Goal: Task Accomplishment & Management: Use online tool/utility

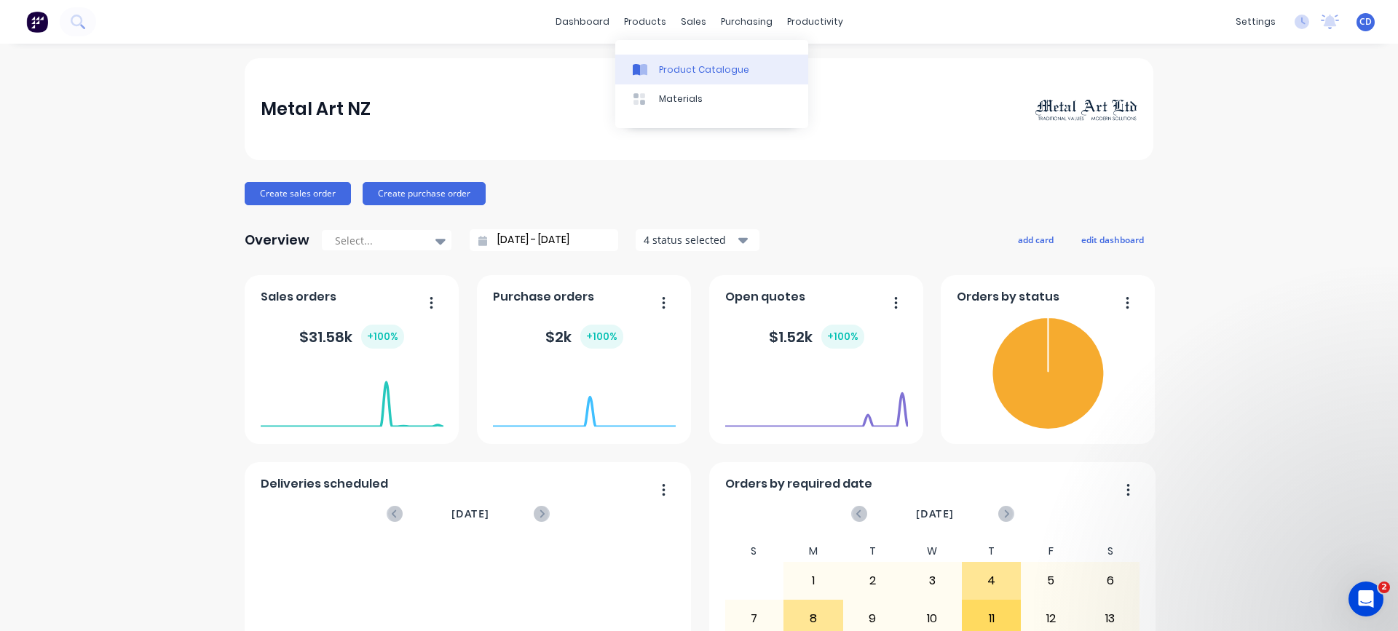
click at [674, 69] on div "Product Catalogue" at bounding box center [704, 69] width 90 height 13
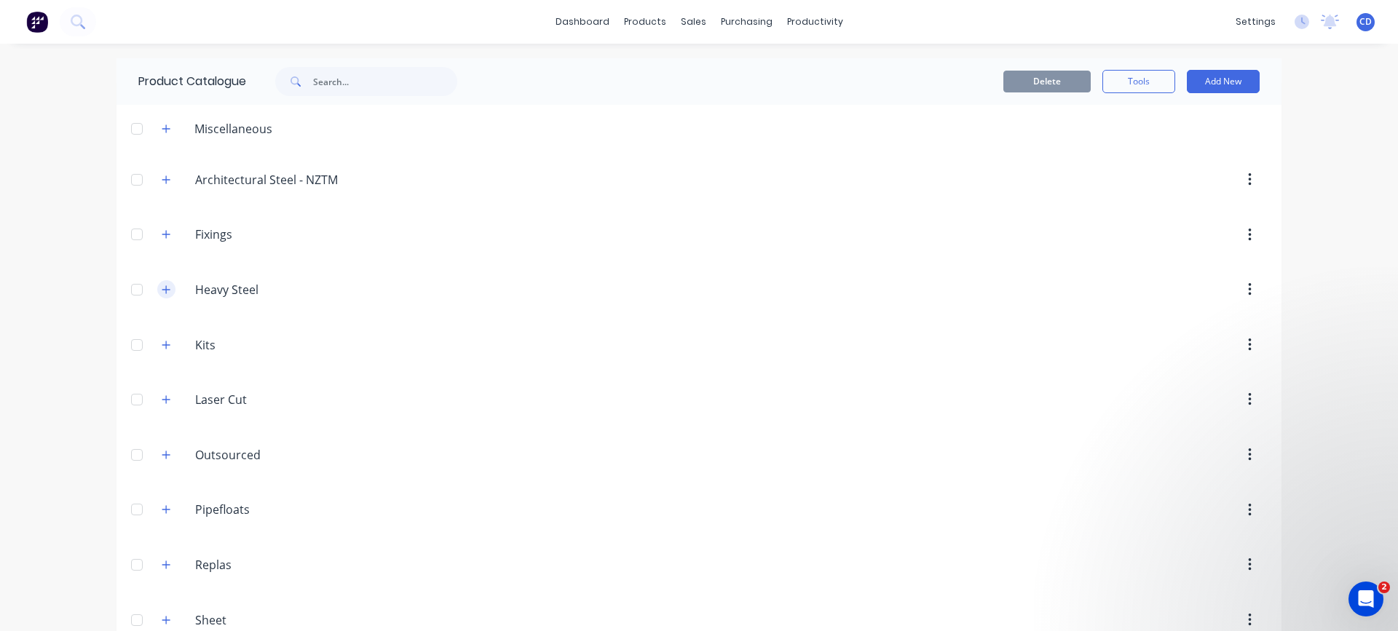
click at [165, 290] on icon "button" at bounding box center [166, 289] width 8 height 8
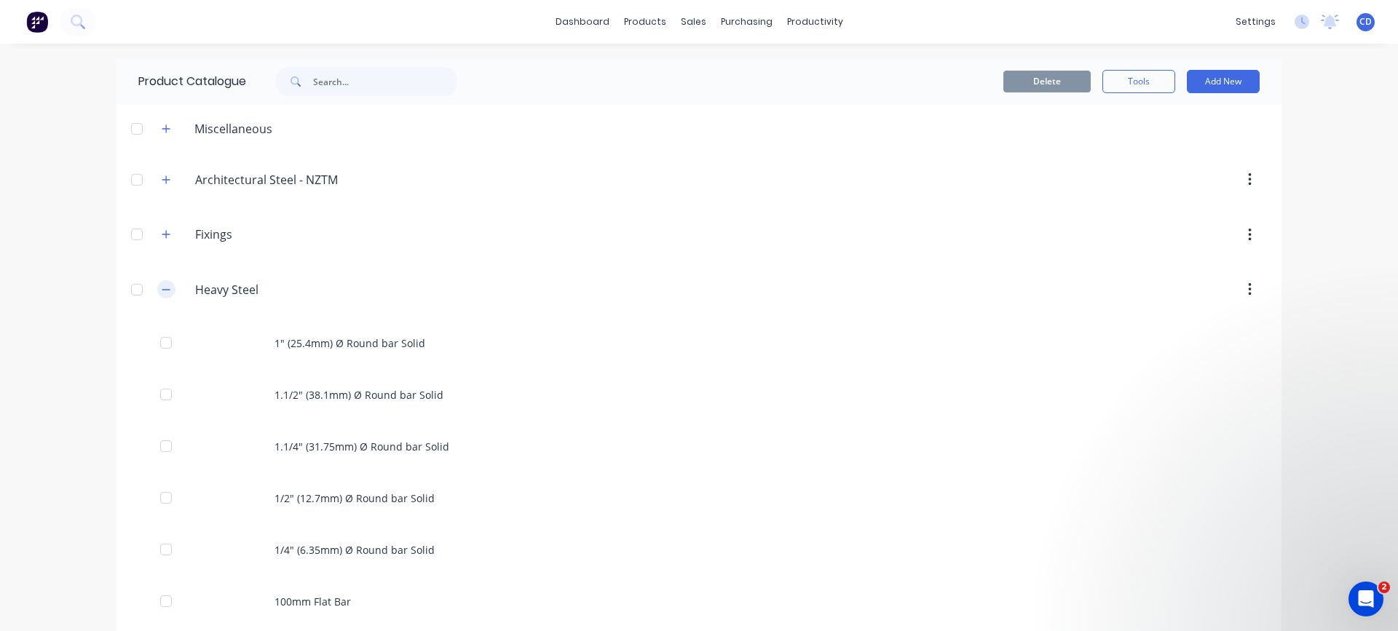
click at [165, 290] on icon "button" at bounding box center [166, 289] width 8 height 1
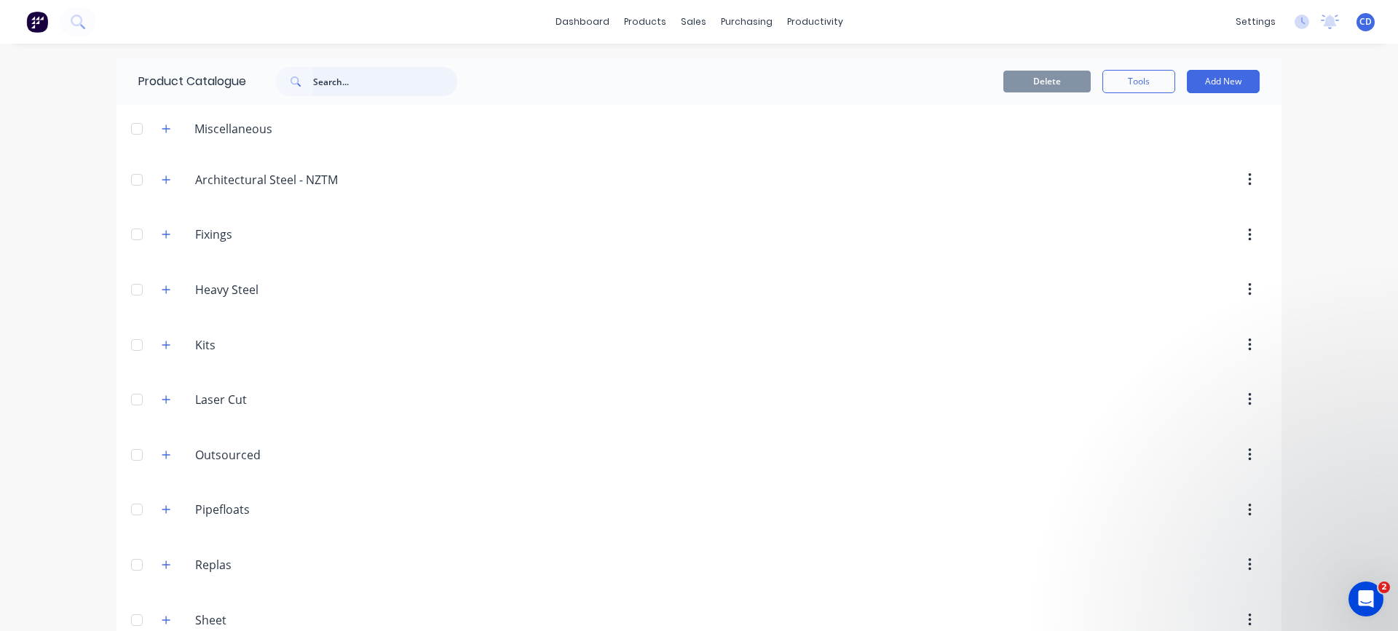
click at [330, 78] on input "text" at bounding box center [385, 81] width 144 height 29
type input "5"
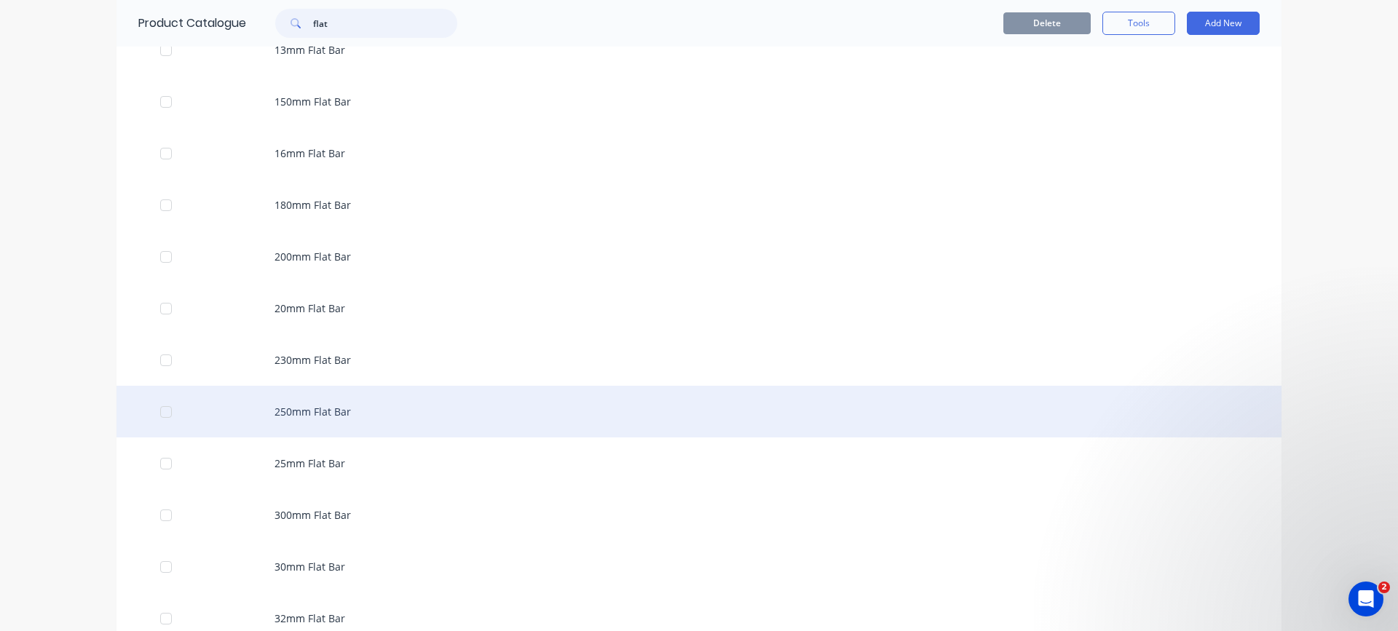
scroll to position [728, 0]
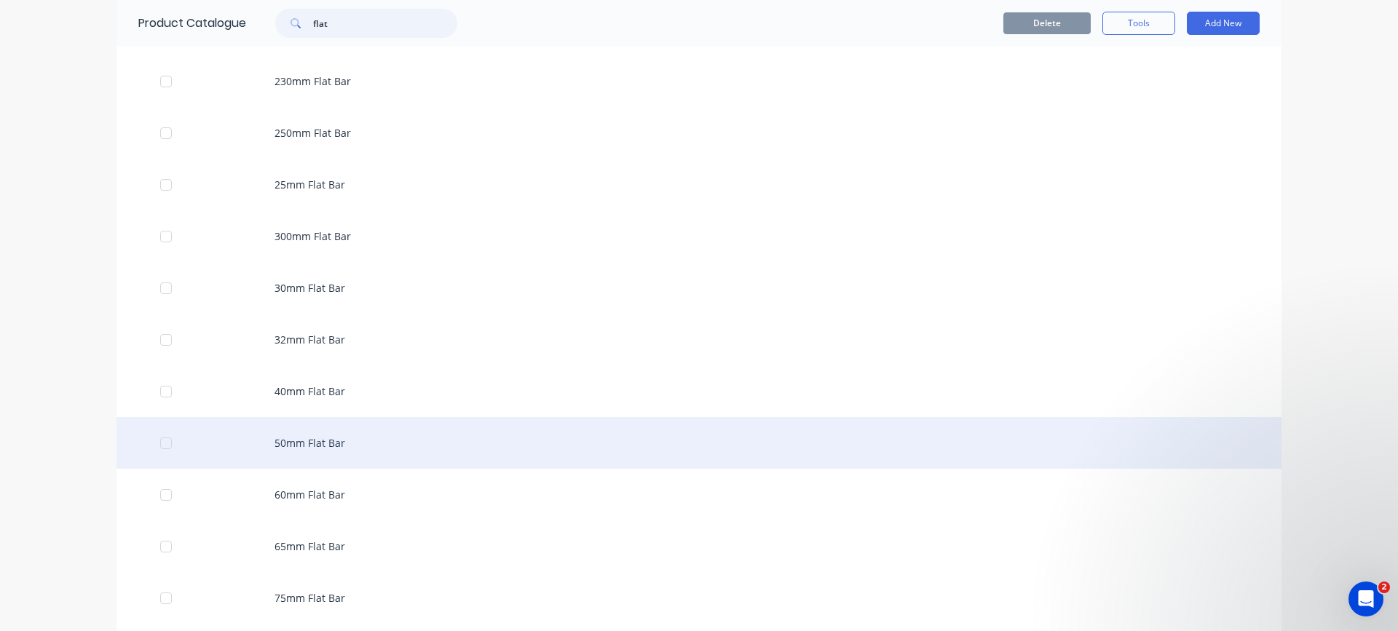
type input "flat"
click at [320, 449] on div "50mm Flat Bar" at bounding box center [698, 443] width 1165 height 52
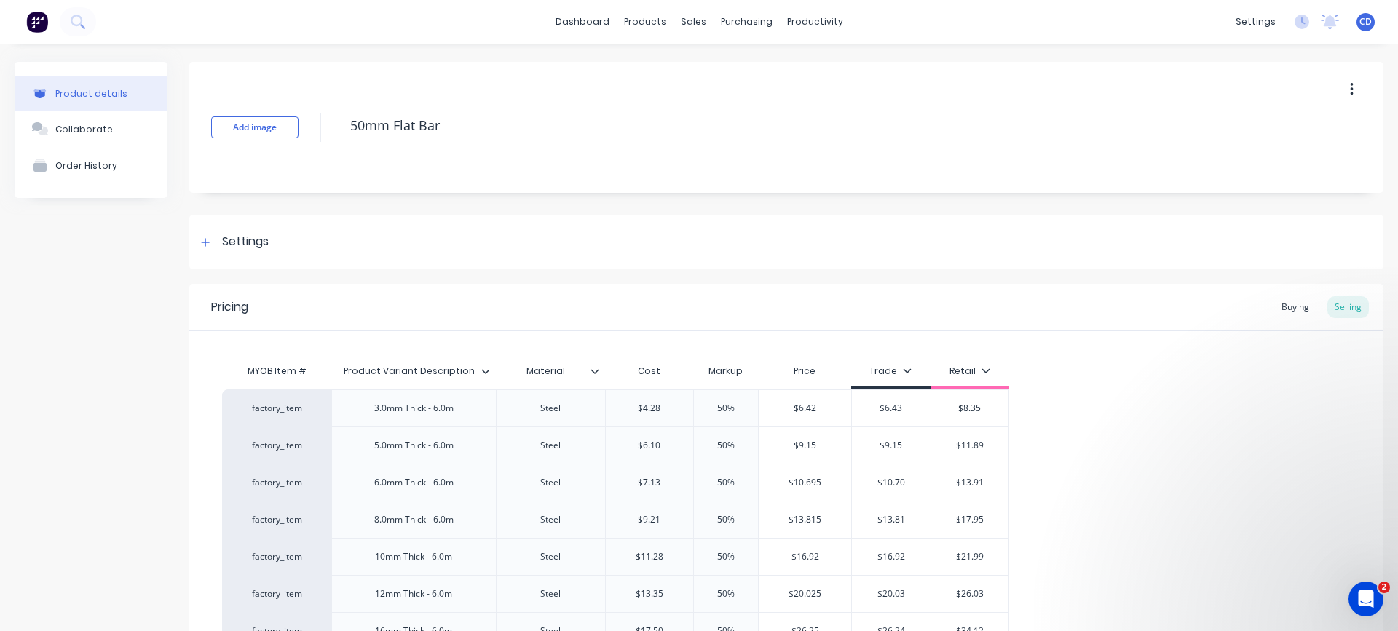
click at [112, 95] on div "Product details" at bounding box center [91, 93] width 72 height 11
type textarea "x"
click at [659, 66] on div "Product Catalogue" at bounding box center [704, 69] width 90 height 13
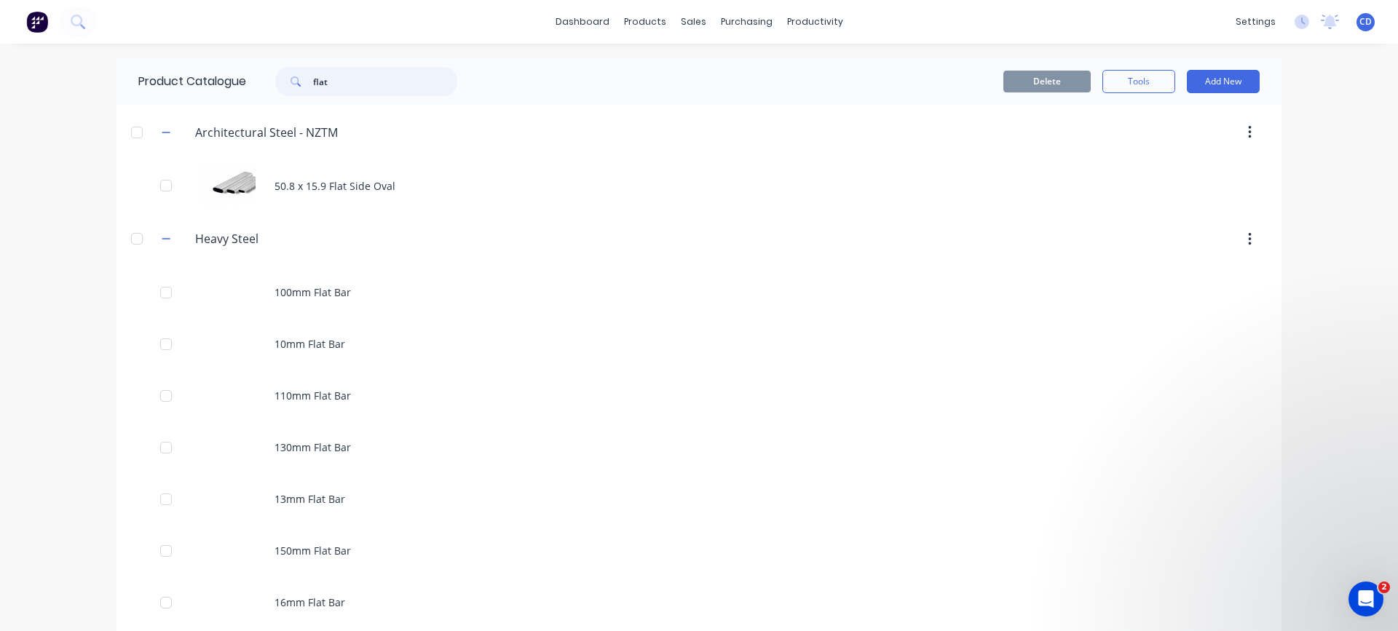
click at [347, 79] on input "flat" at bounding box center [385, 81] width 144 height 29
type input "f"
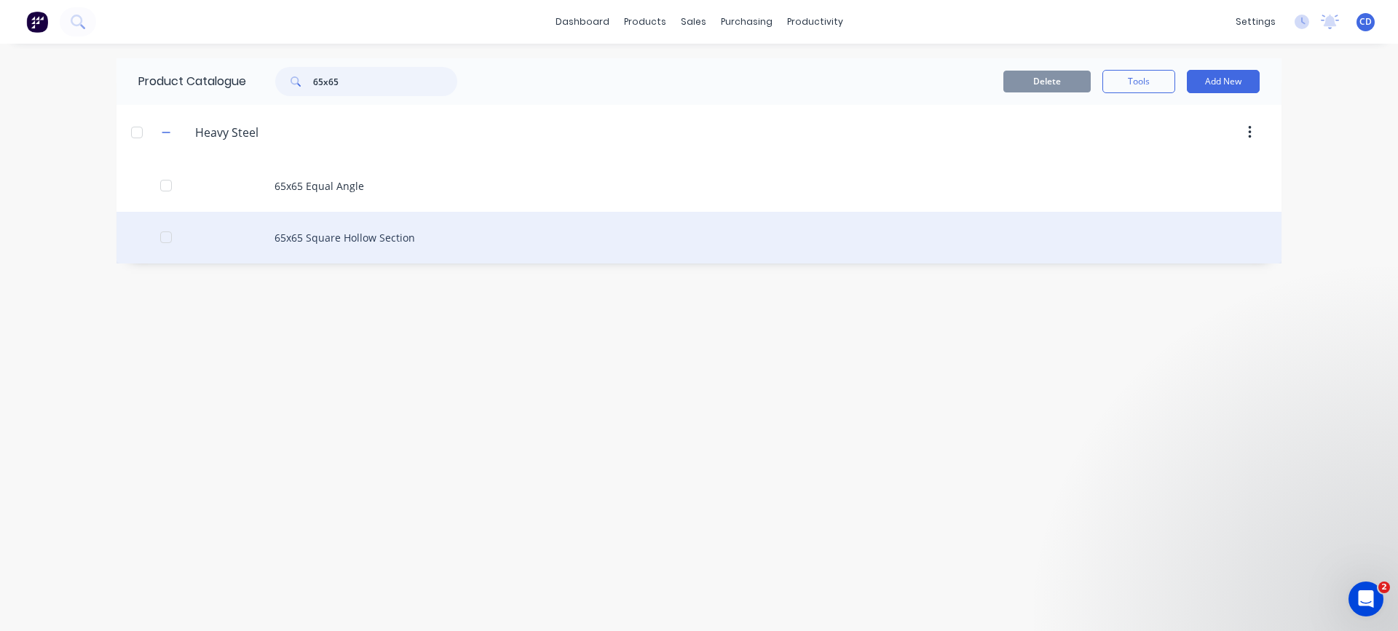
type input "65x65"
click at [379, 232] on div "65x65 Square Hollow Section" at bounding box center [698, 238] width 1165 height 52
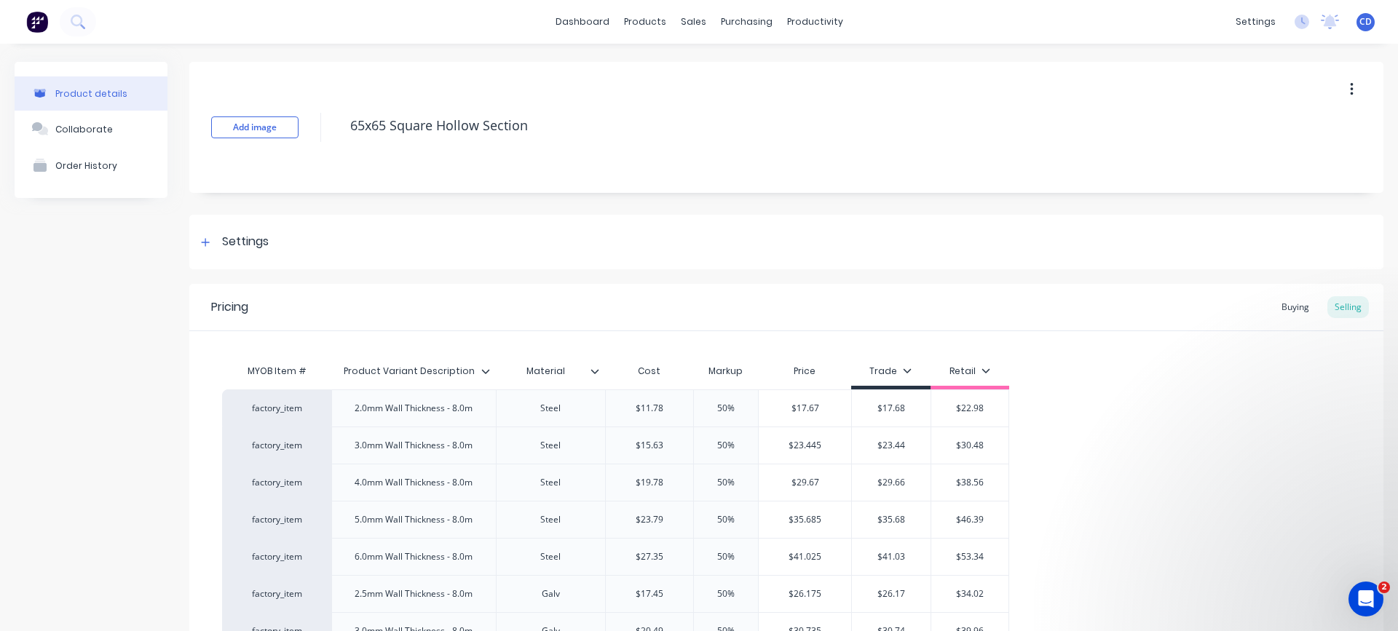
type textarea "x"
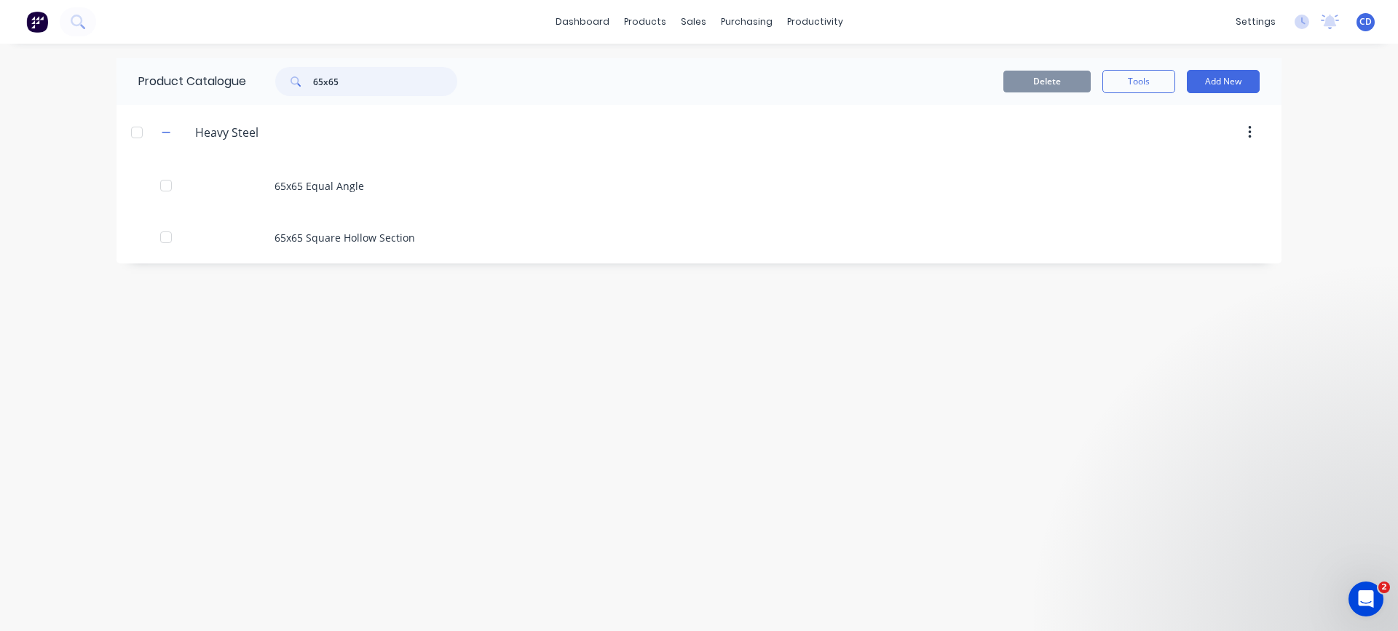
drag, startPoint x: 357, startPoint y: 79, endPoint x: 297, endPoint y: 79, distance: 59.7
click at [297, 79] on div "65x65" at bounding box center [366, 81] width 182 height 29
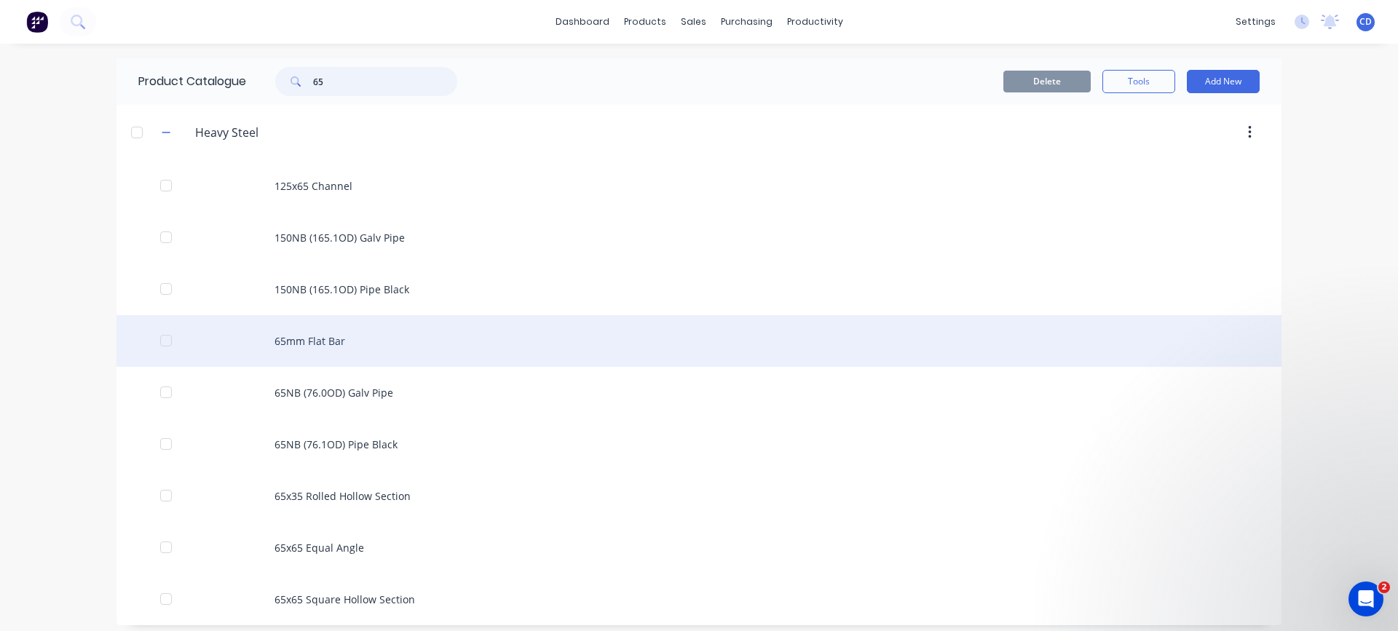
type input "65"
click at [314, 332] on div "65mm Flat Bar" at bounding box center [698, 341] width 1165 height 52
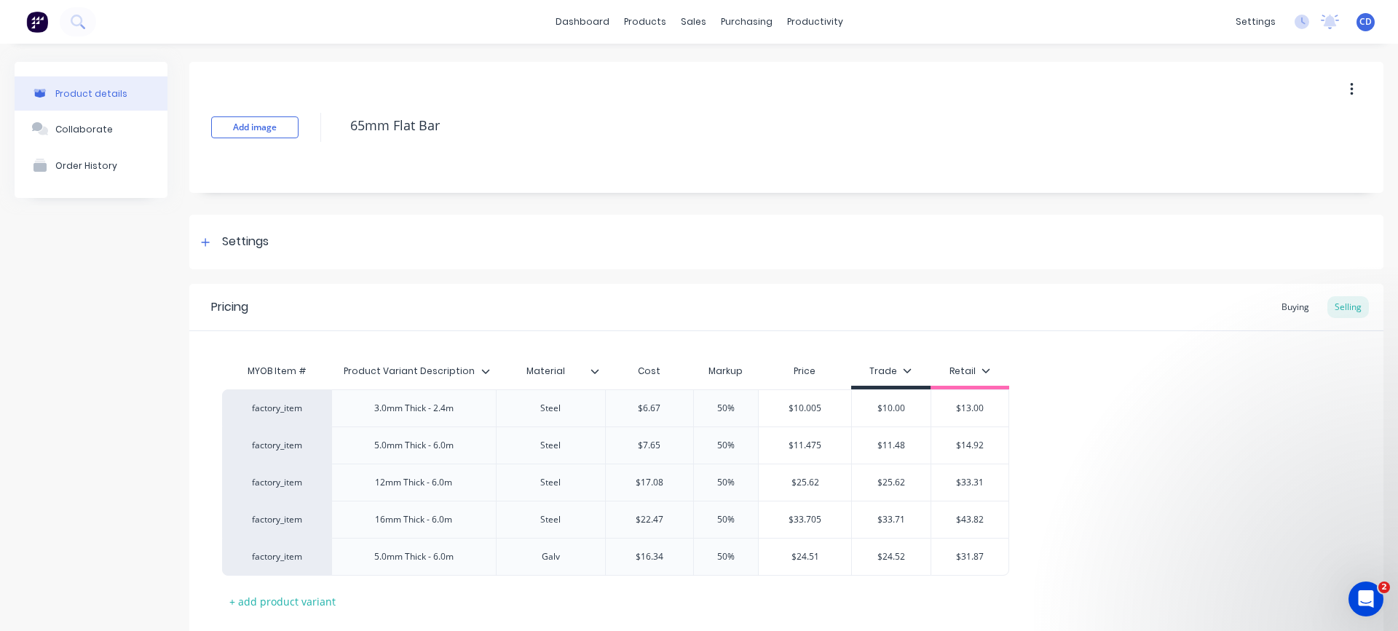
type textarea "x"
